Goal: Task Accomplishment & Management: Manage account settings

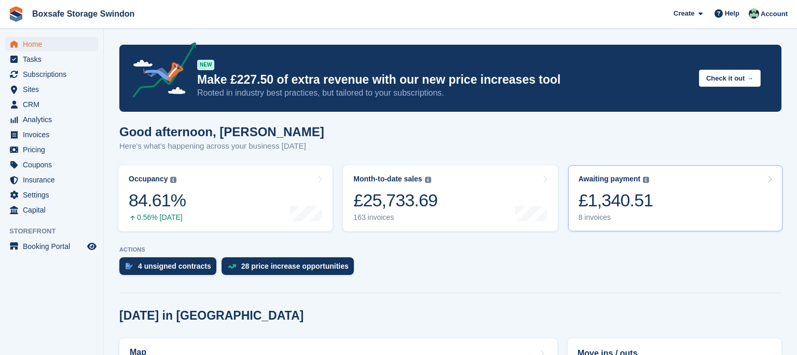
click at [662, 210] on link "Awaiting payment The total outstanding balance on all open invoices. £1,340.51 …" at bounding box center [676, 198] width 214 height 66
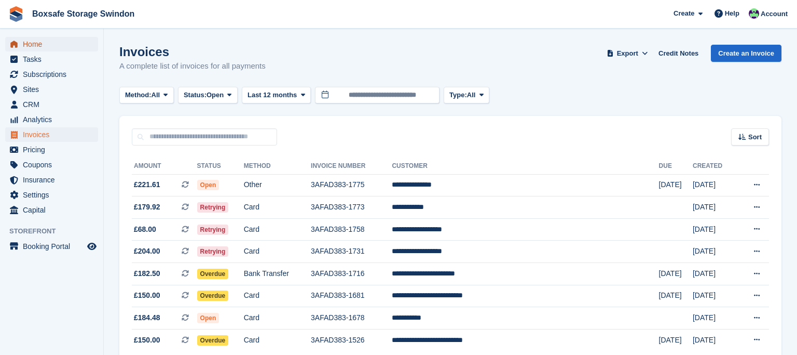
click at [41, 49] on span "Home" at bounding box center [54, 44] width 62 height 15
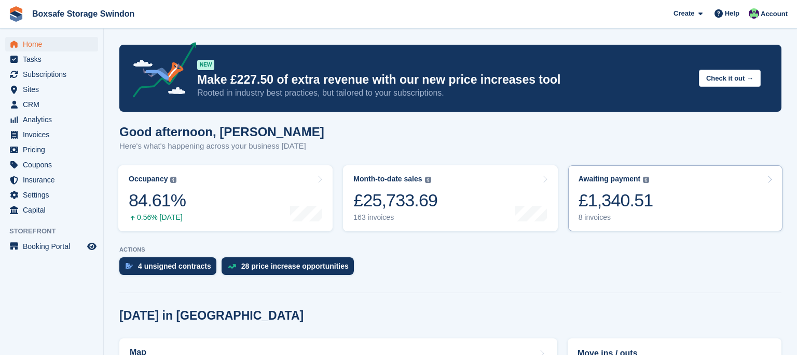
click at [641, 209] on div "£1,340.51" at bounding box center [616, 200] width 75 height 21
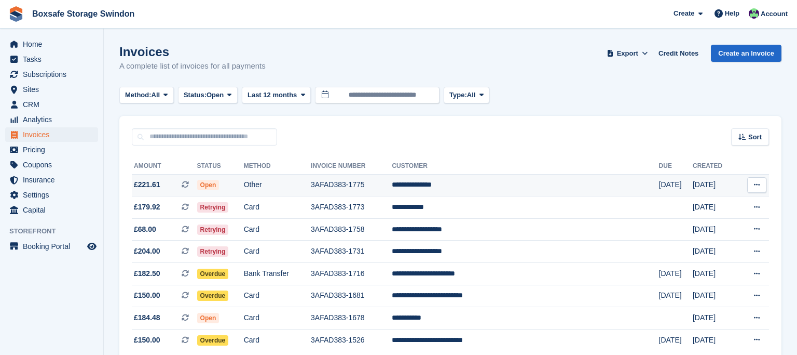
click at [528, 193] on td "**********" at bounding box center [525, 185] width 267 height 22
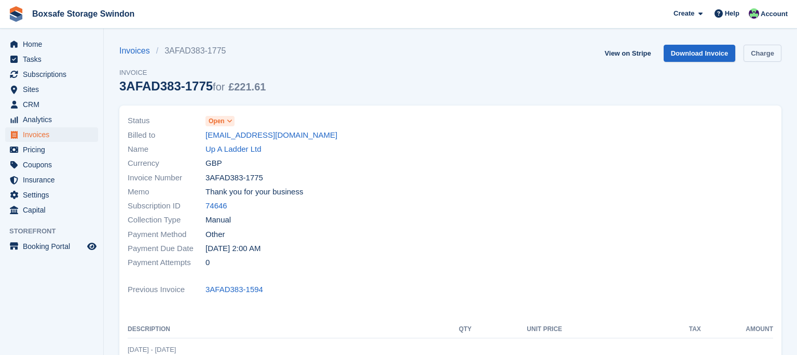
click at [765, 53] on link "Charge" at bounding box center [763, 53] width 38 height 17
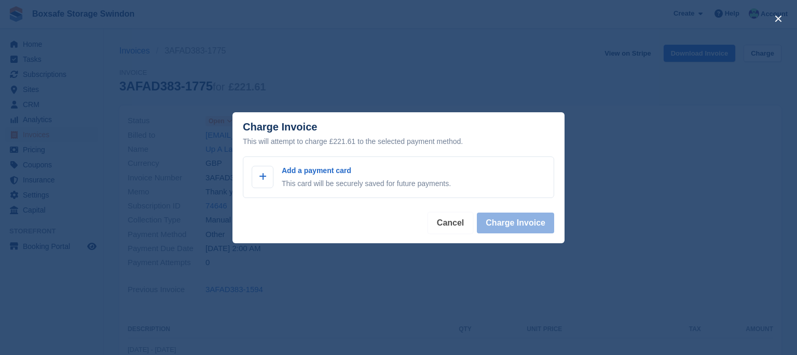
drag, startPoint x: 450, startPoint y: 228, endPoint x: 337, endPoint y: 240, distance: 113.8
click at [337, 240] on footer "Cancel Charge Invoice" at bounding box center [399, 226] width 332 height 33
click at [454, 231] on button "Cancel" at bounding box center [450, 222] width 45 height 21
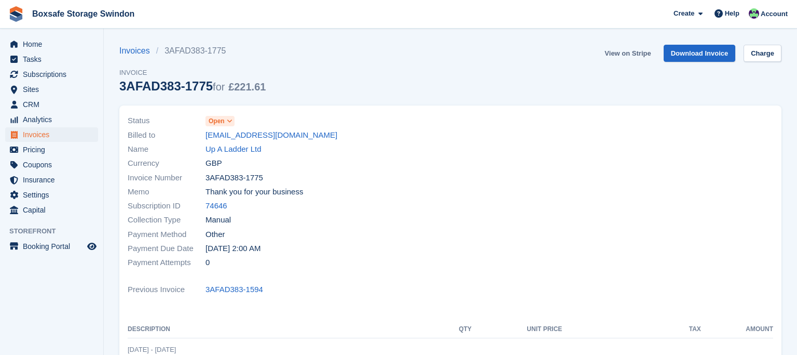
click at [643, 51] on link "View on Stripe" at bounding box center [628, 53] width 55 height 17
